Goal: Task Accomplishment & Management: Complete application form

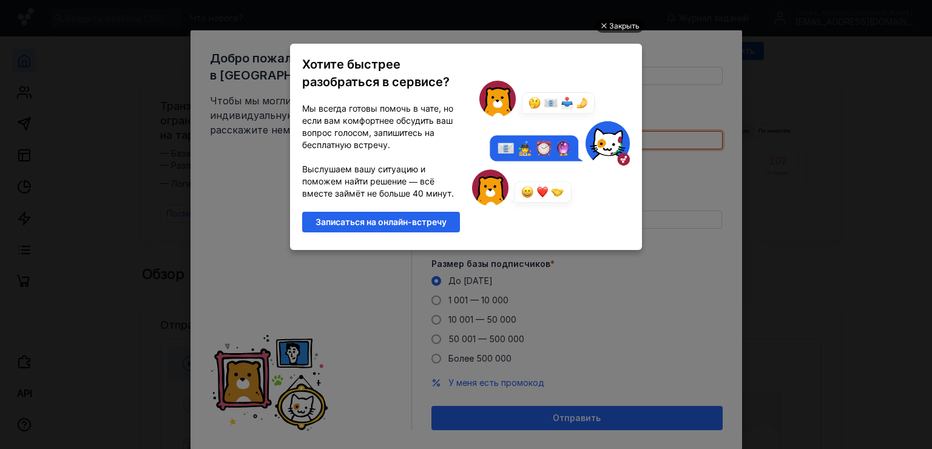
click at [626, 27] on div "Закрыть" at bounding box center [624, 25] width 30 height 13
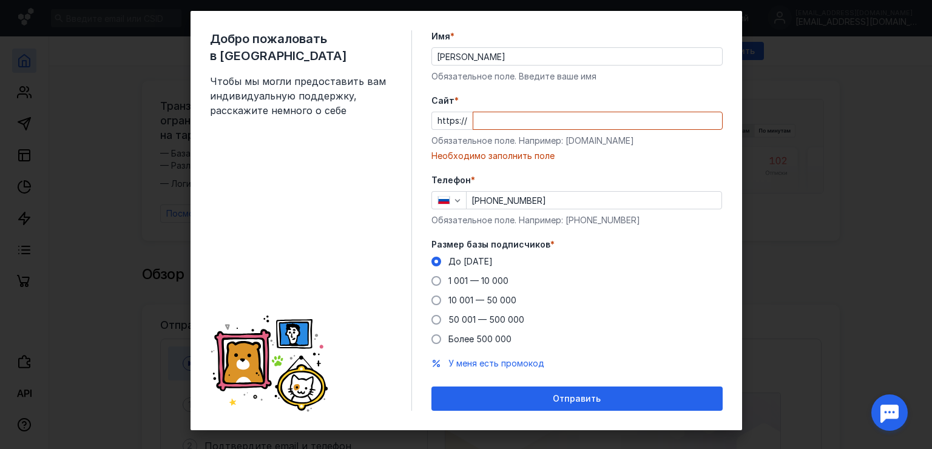
scroll to position [31, 0]
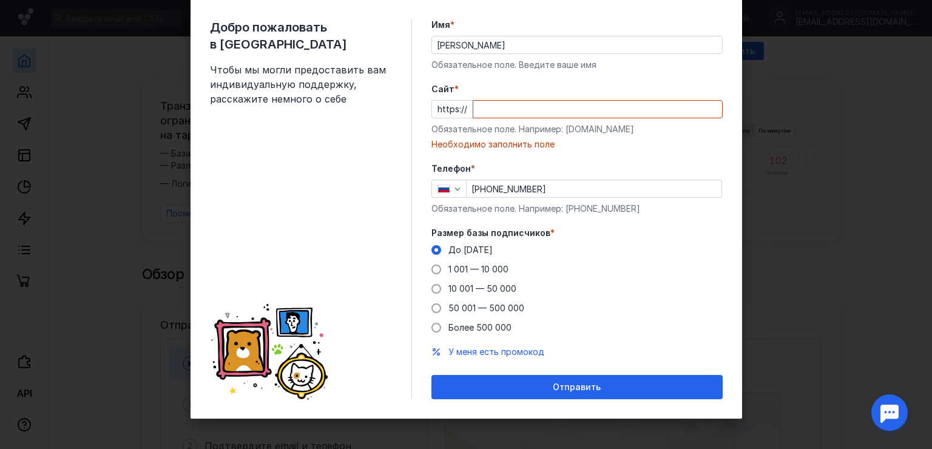
click at [496, 105] on input "Cайт *" at bounding box center [597, 109] width 249 height 17
paste input "[DOMAIN_NAME][URL]"
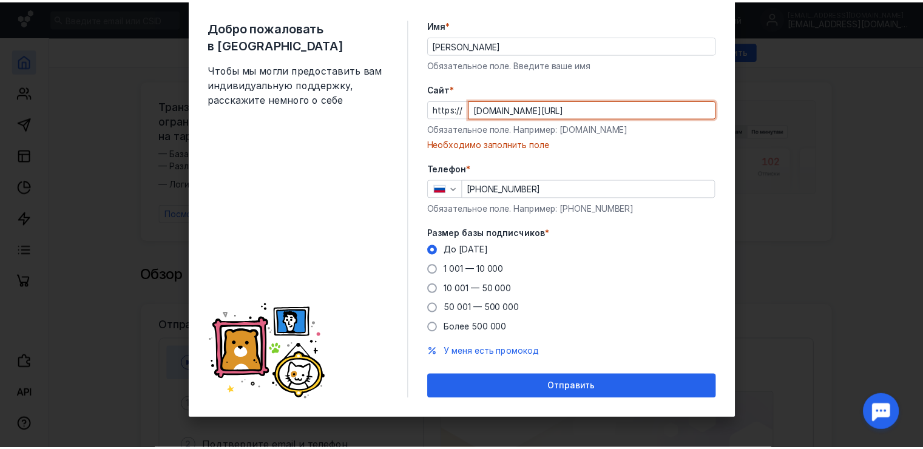
scroll to position [16, 0]
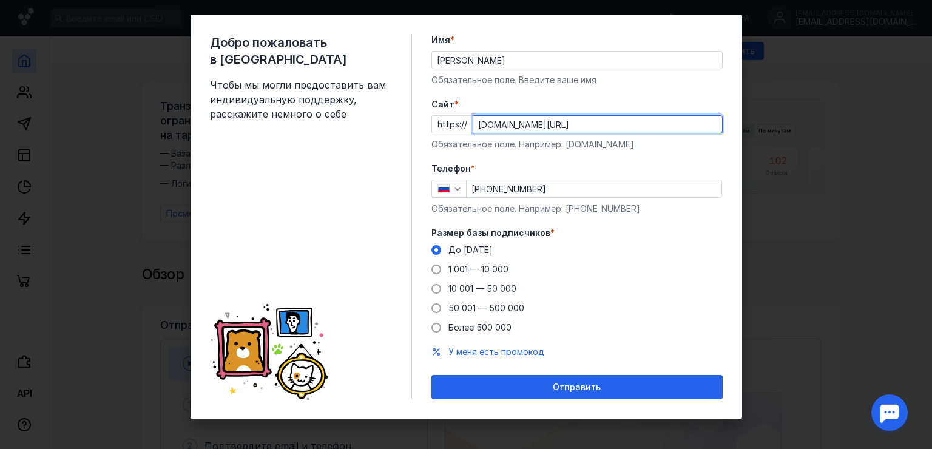
type input "[DOMAIN_NAME][URL]"
click at [563, 404] on div "Добро пожаловать в Sendsay Чтобы мы могли предоставить вам индивидуальную подде…" at bounding box center [467, 217] width 552 height 404
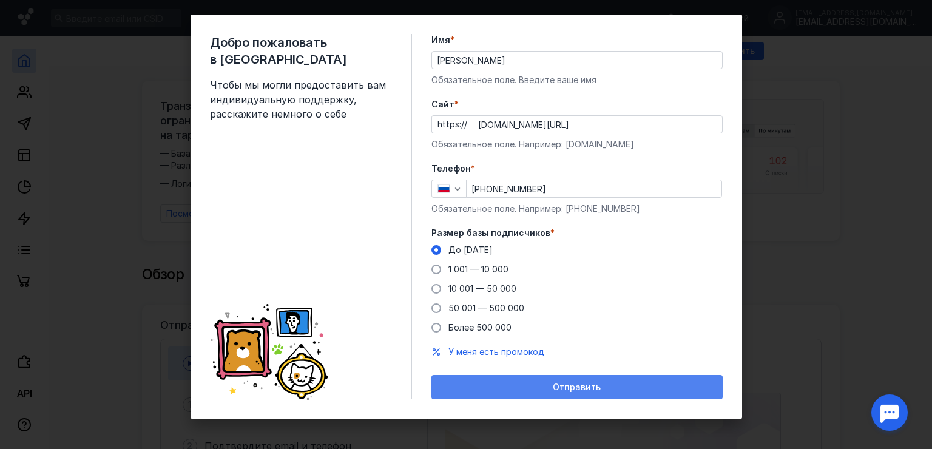
click at [564, 387] on span "Отправить" at bounding box center [577, 387] width 48 height 10
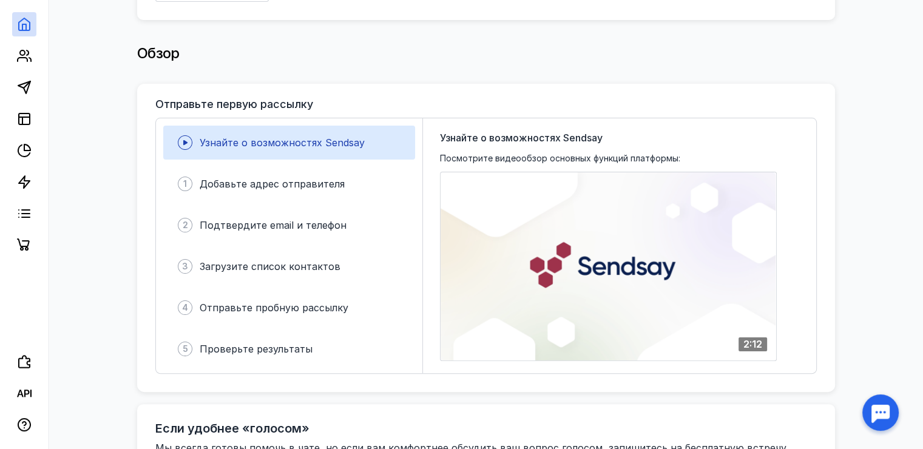
scroll to position [243, 0]
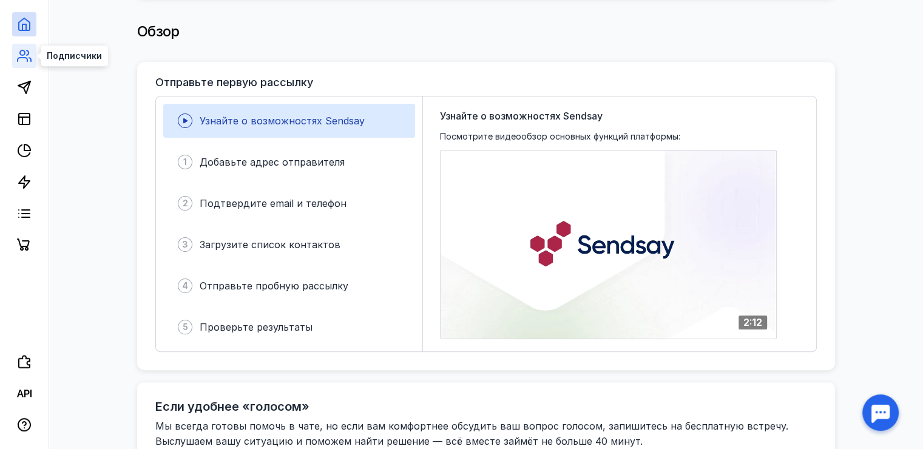
click at [24, 55] on circle at bounding box center [22, 52] width 5 height 5
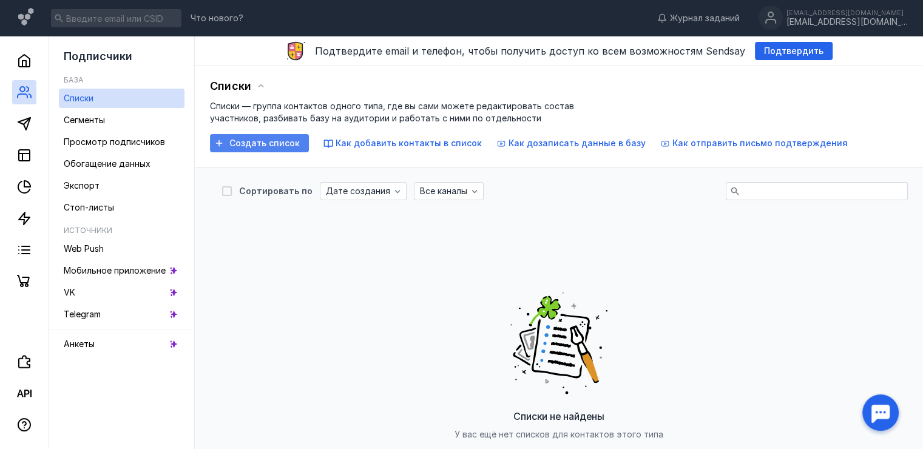
click at [260, 142] on span "Создать список" at bounding box center [264, 143] width 70 height 10
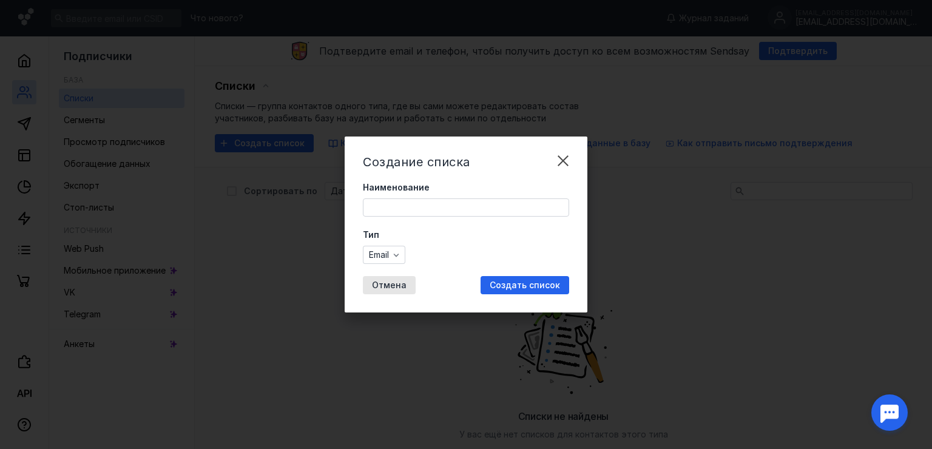
click at [402, 206] on input "Наименование" at bounding box center [466, 207] width 205 height 17
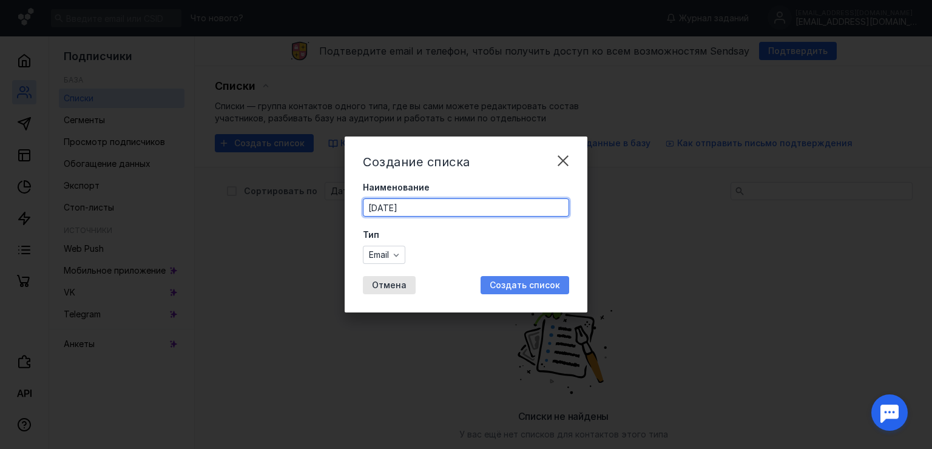
type input "[DATE]"
click at [520, 286] on span "Создать список" at bounding box center [525, 285] width 70 height 10
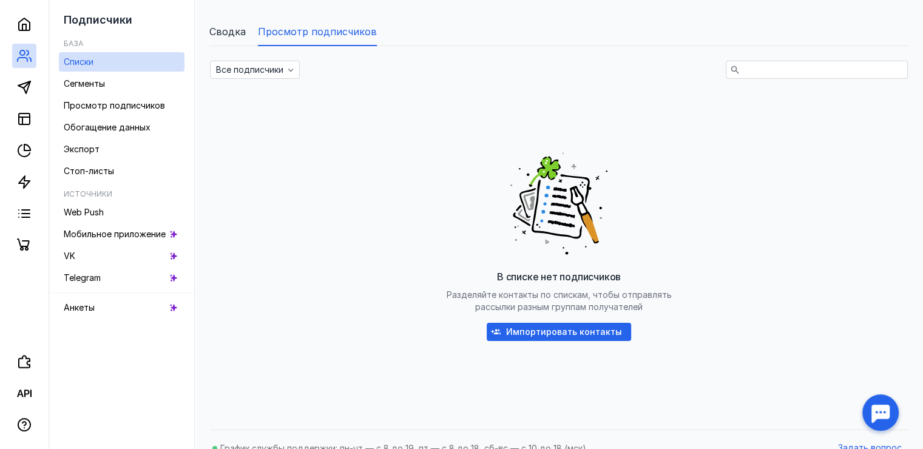
scroll to position [147, 0]
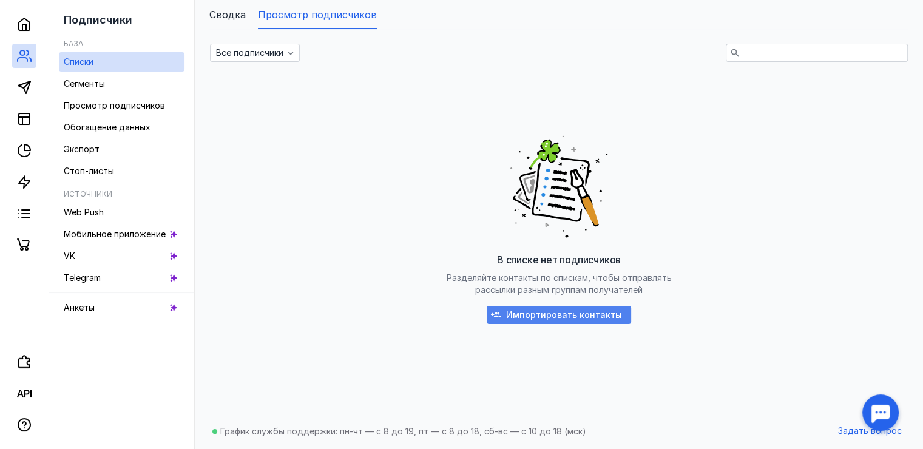
click at [543, 313] on span "Импортировать контакты" at bounding box center [564, 315] width 116 height 10
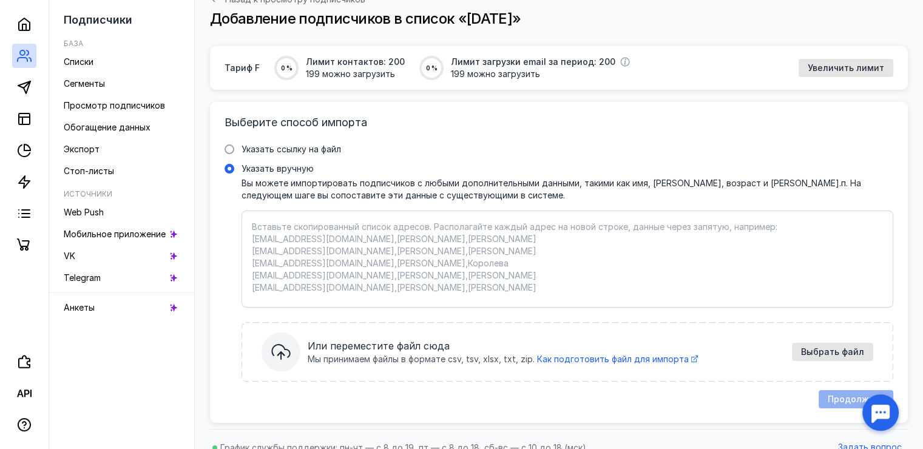
scroll to position [97, 0]
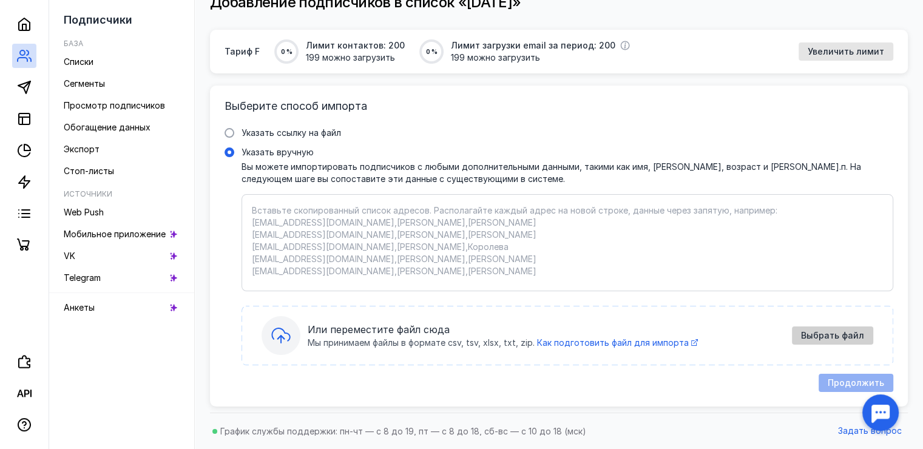
click at [840, 337] on span "Выбрать файл" at bounding box center [832, 336] width 63 height 10
